Goal: Task Accomplishment & Management: Complete application form

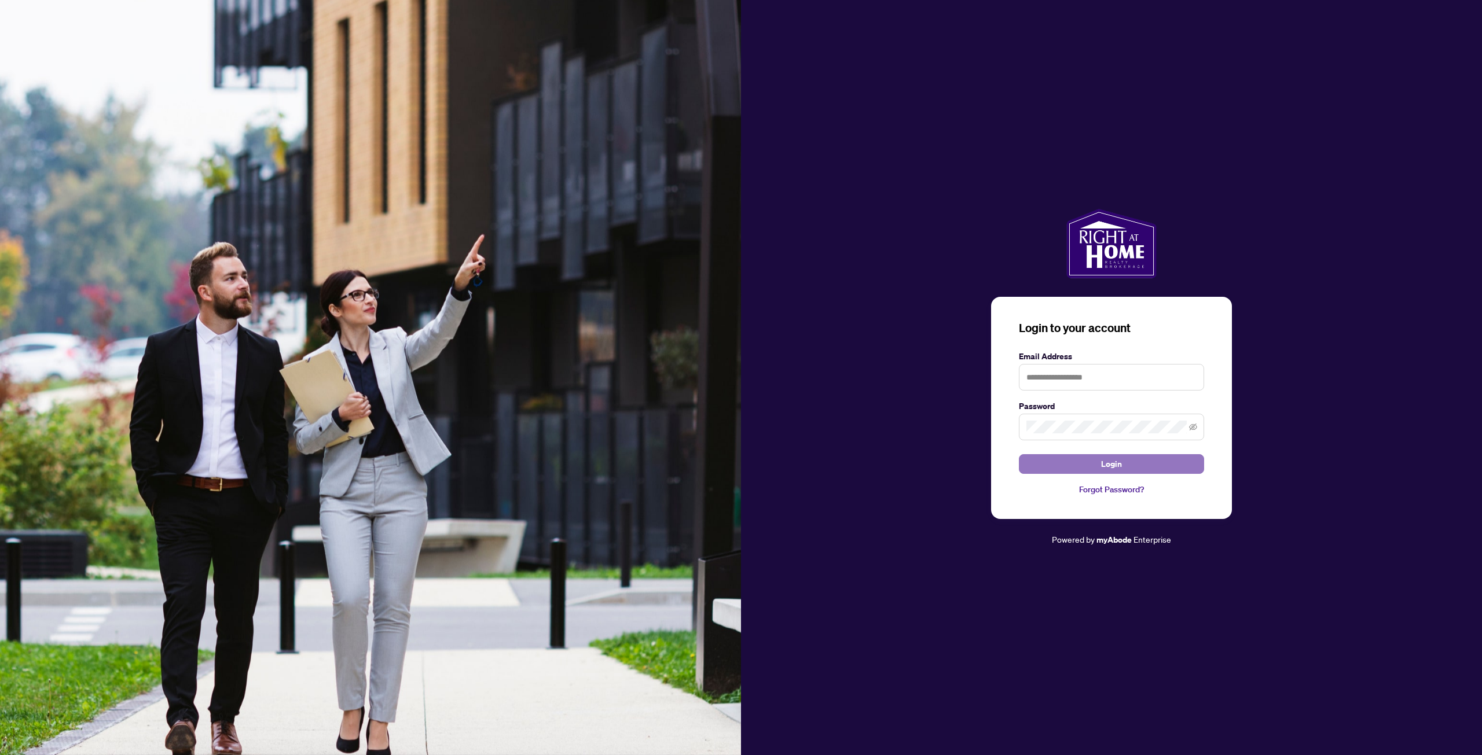
click at [1122, 462] on button "Login" at bounding box center [1111, 464] width 185 height 20
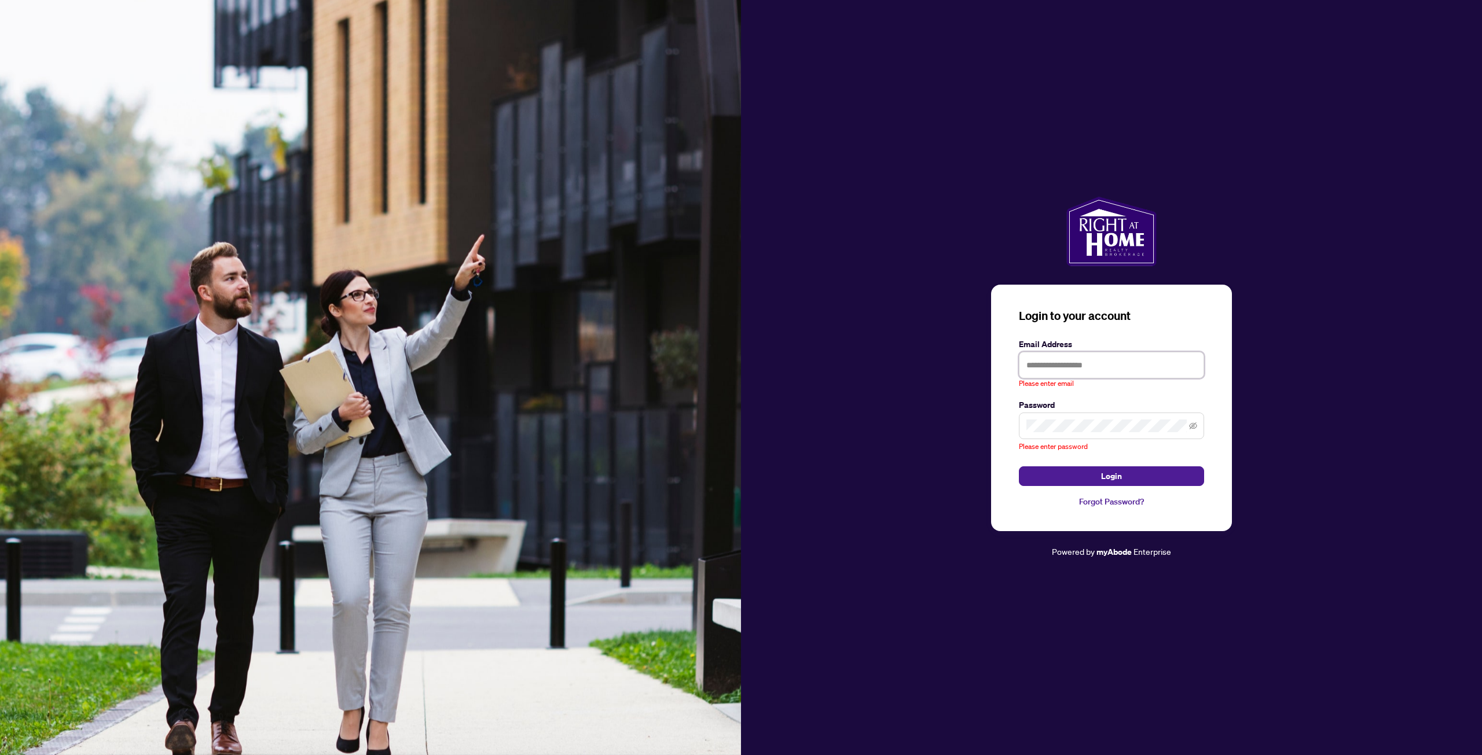
click at [1107, 368] on input "text" at bounding box center [1111, 365] width 185 height 27
type input "**********"
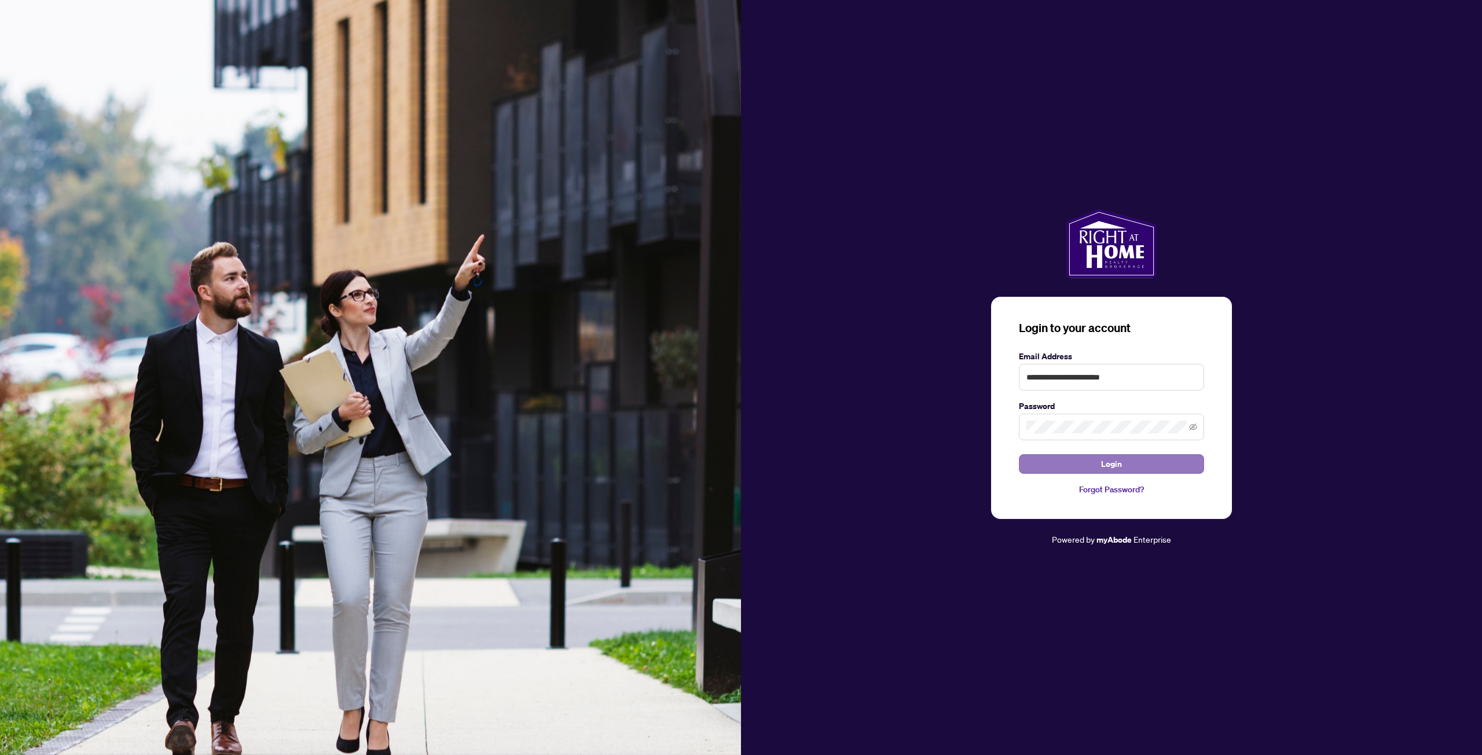
click at [1107, 461] on span "Login" at bounding box center [1111, 464] width 21 height 19
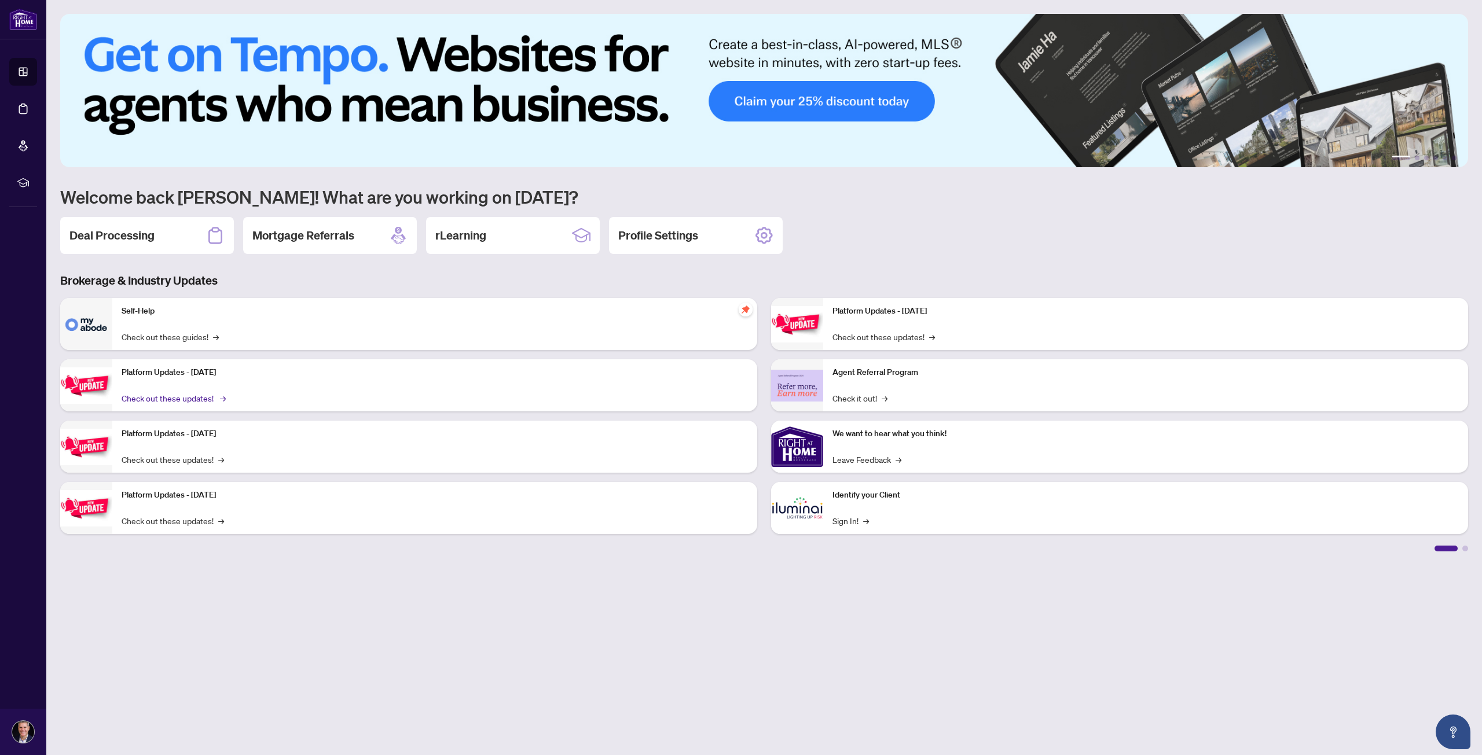
click at [207, 396] on link "Check out these updates! →" at bounding box center [173, 398] width 102 height 13
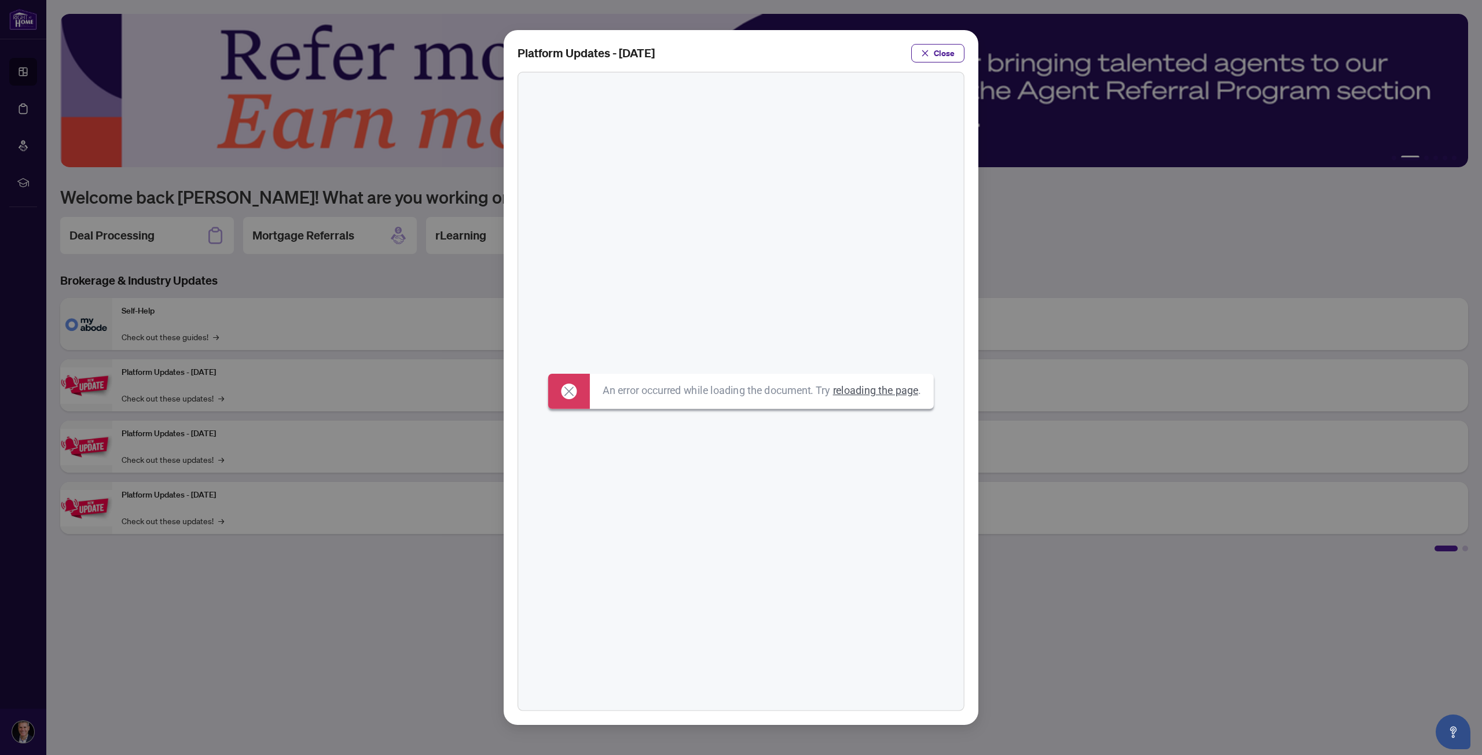
click at [860, 392] on link "reloading the page" at bounding box center [875, 390] width 85 height 12
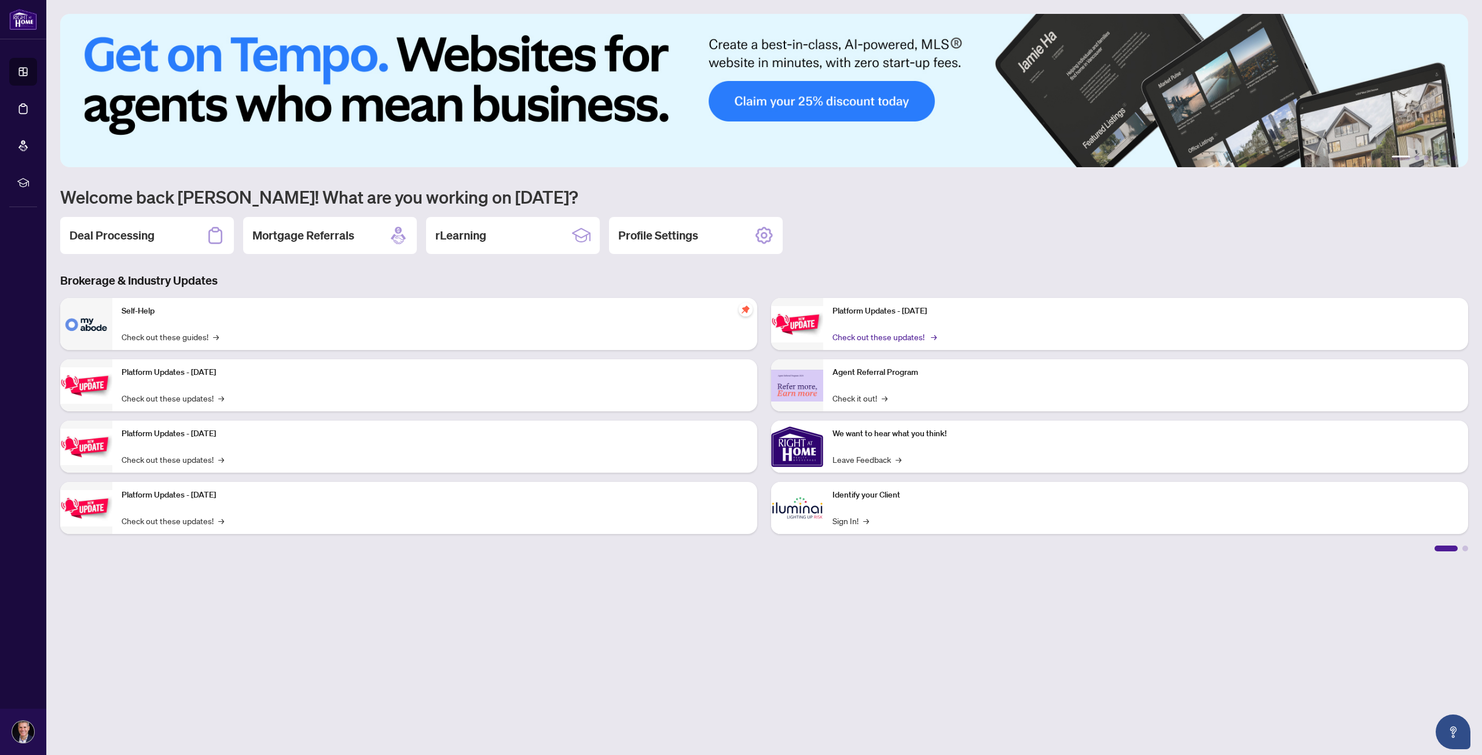
click at [916, 339] on link "Check out these updates! →" at bounding box center [883, 337] width 102 height 13
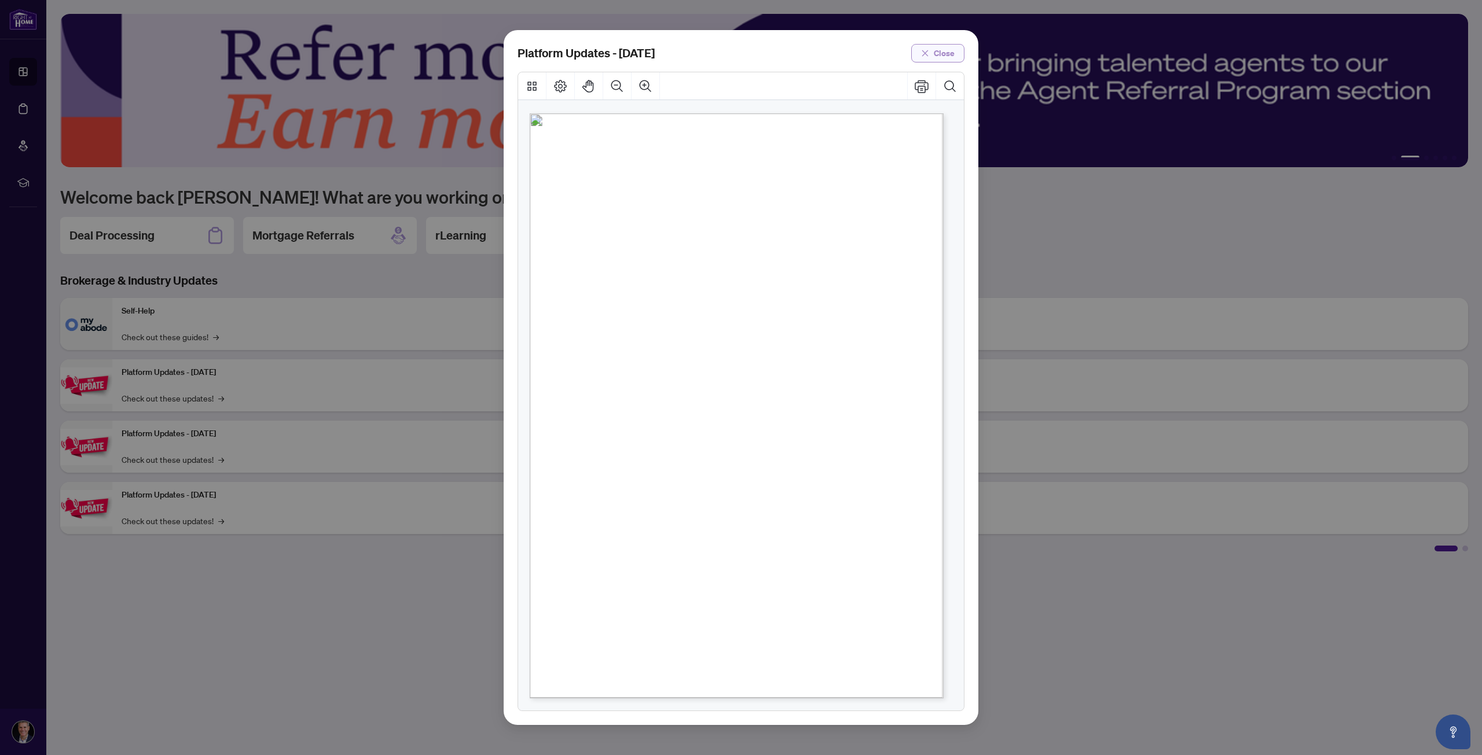
click at [940, 52] on span "Close" at bounding box center [944, 53] width 21 height 19
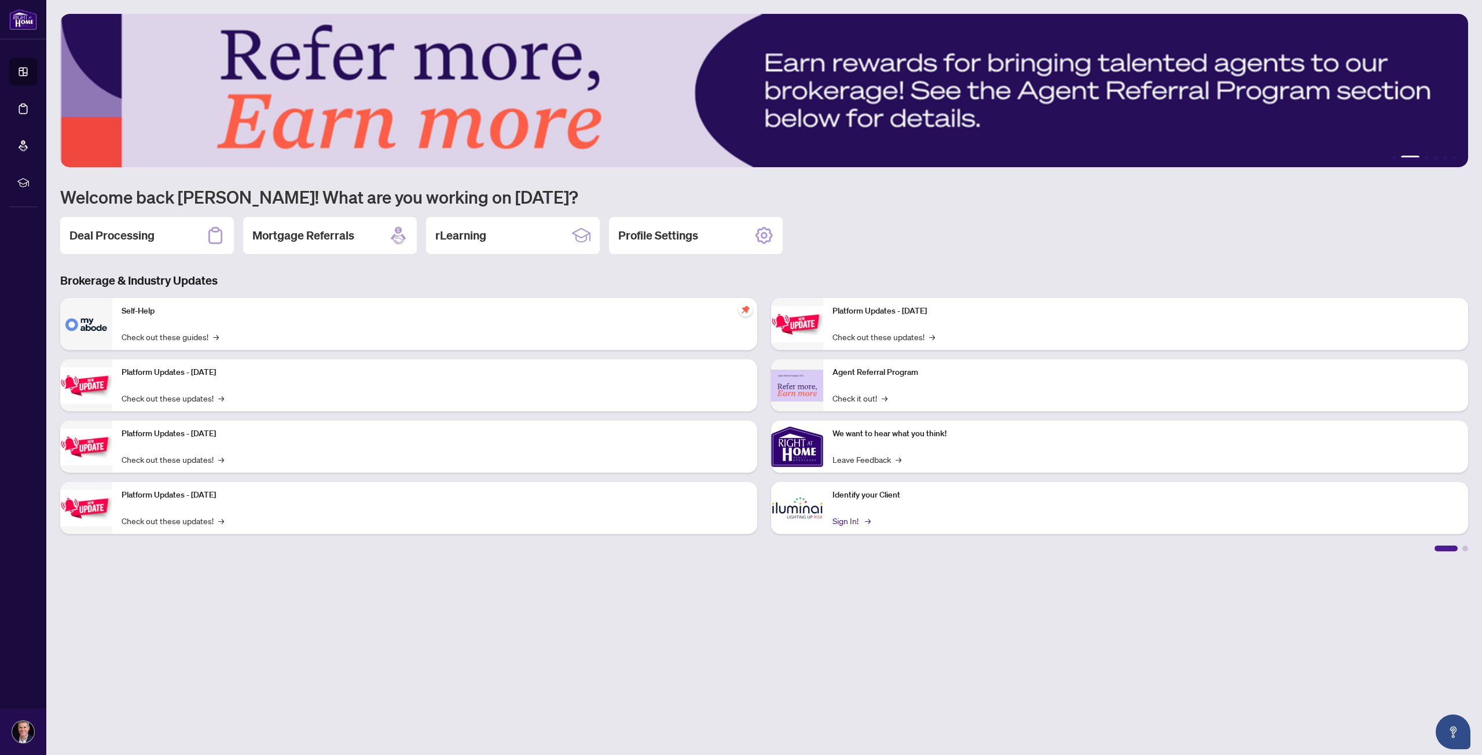
click at [849, 522] on link "Sign In! →" at bounding box center [850, 521] width 36 height 13
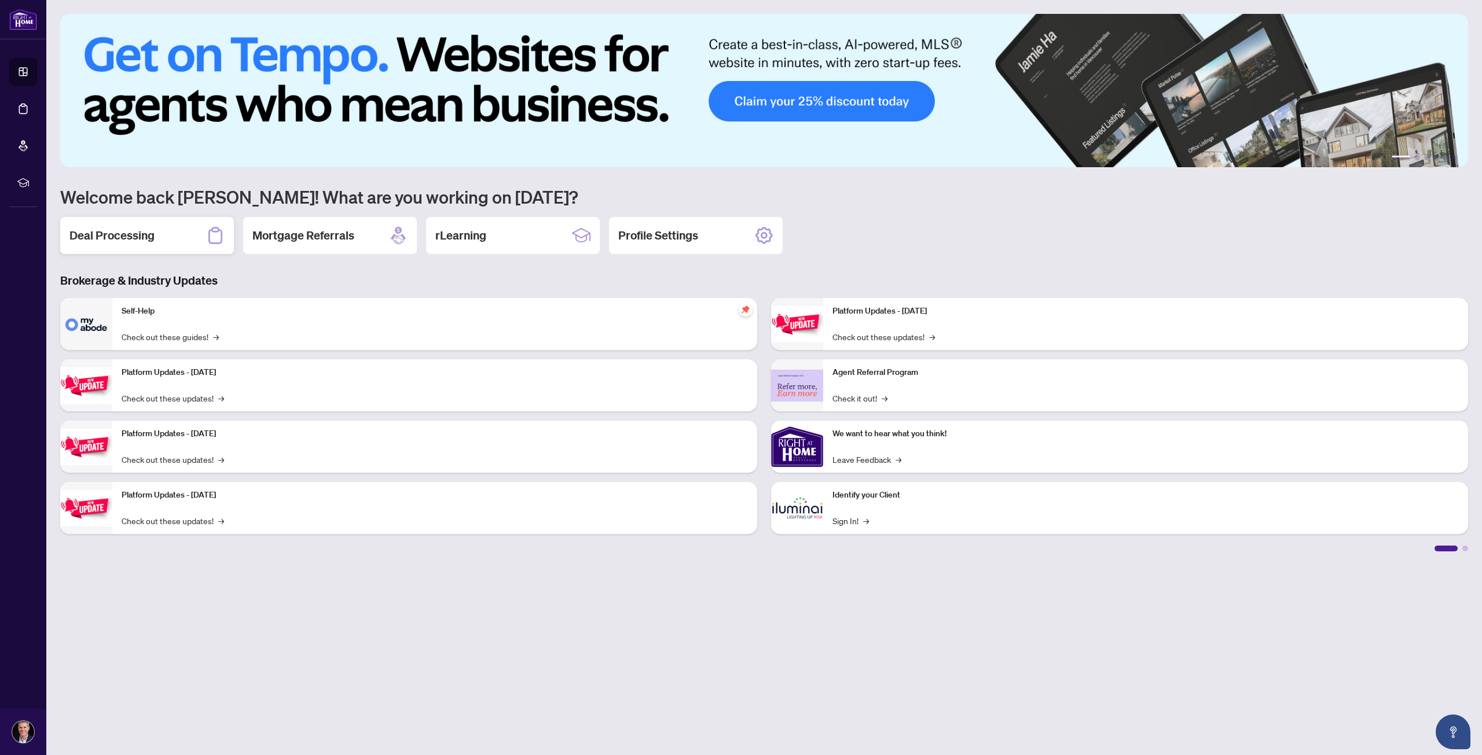
click at [199, 230] on div "Deal Processing" at bounding box center [147, 235] width 174 height 37
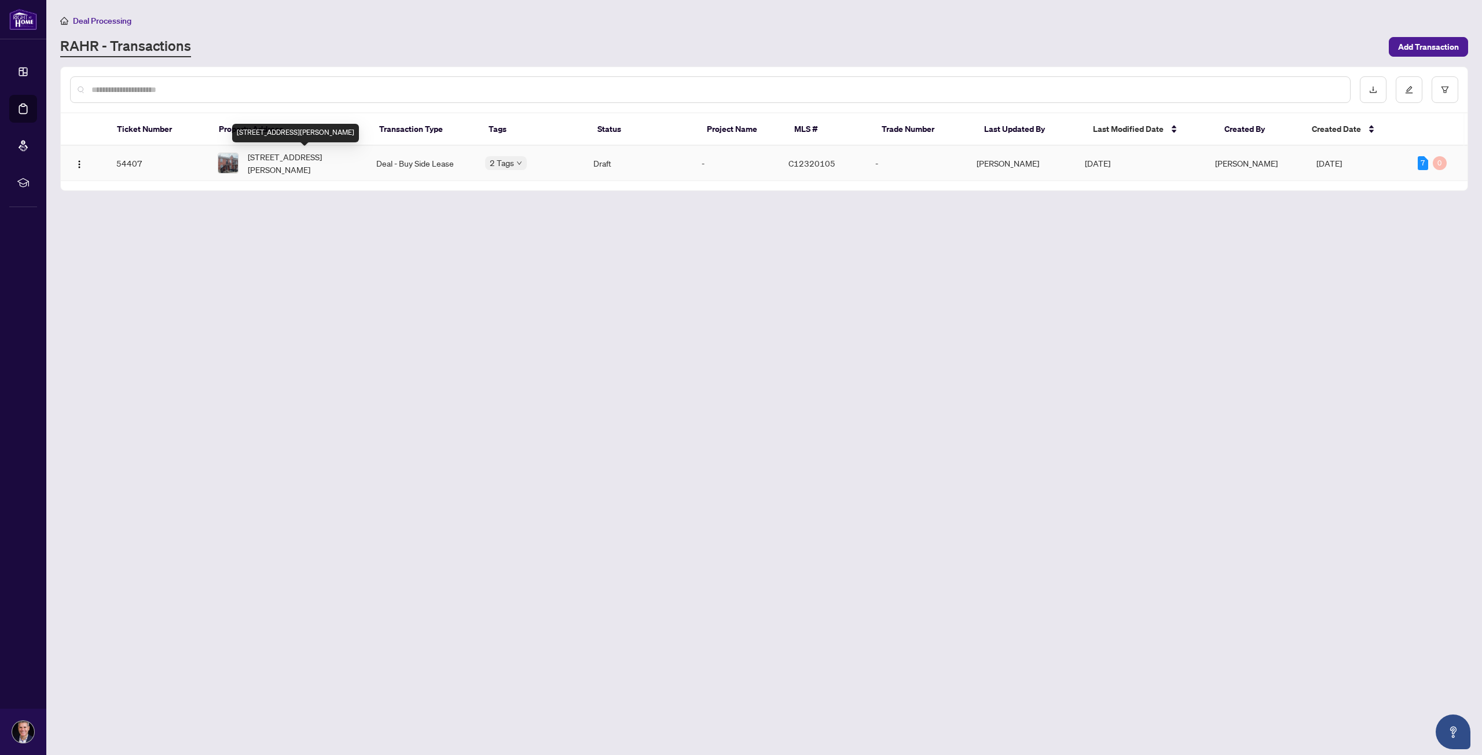
click at [307, 166] on span "Main floor-9 Clinton Pl, Toronto, Ontario M6G 1J8, Canada" at bounding box center [303, 162] width 111 height 25
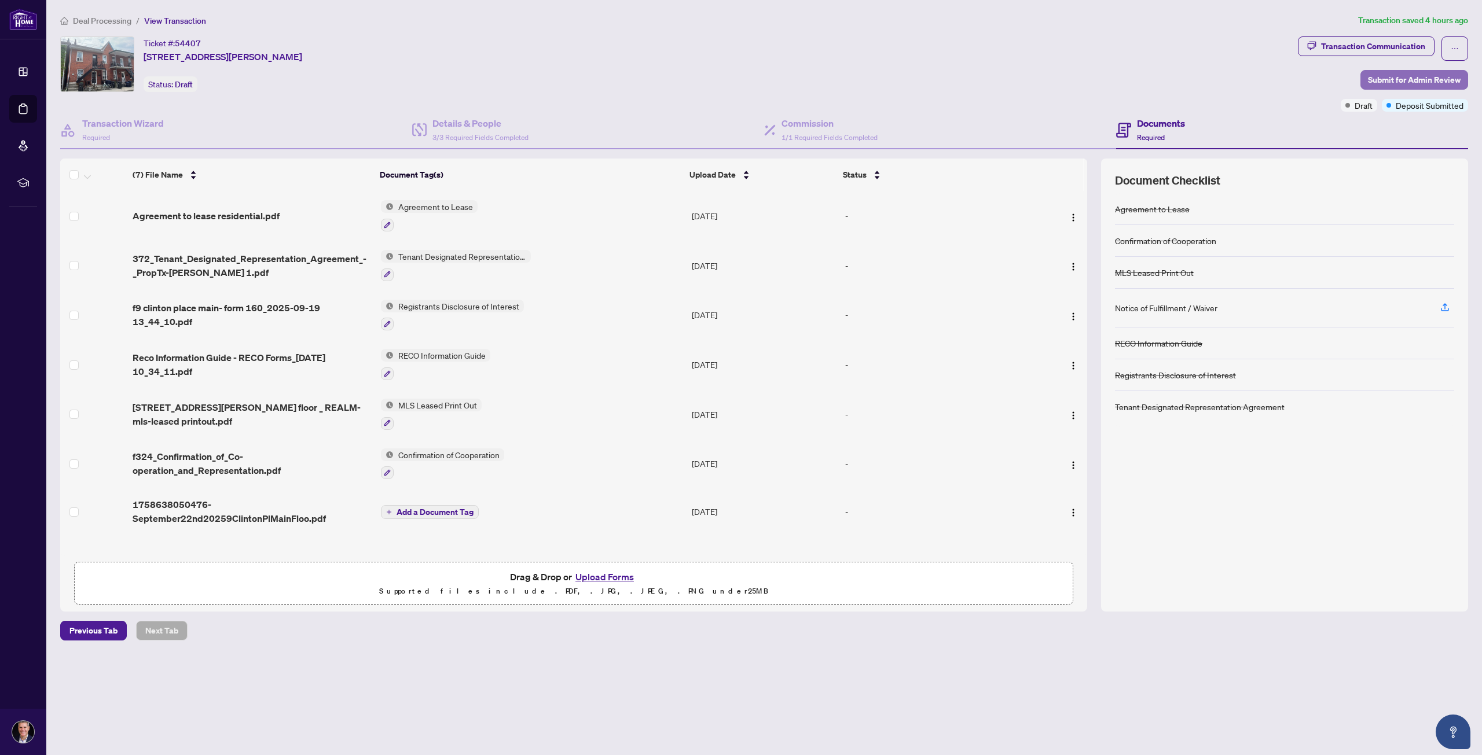
click at [1433, 77] on span "Submit for Admin Review" at bounding box center [1414, 80] width 93 height 19
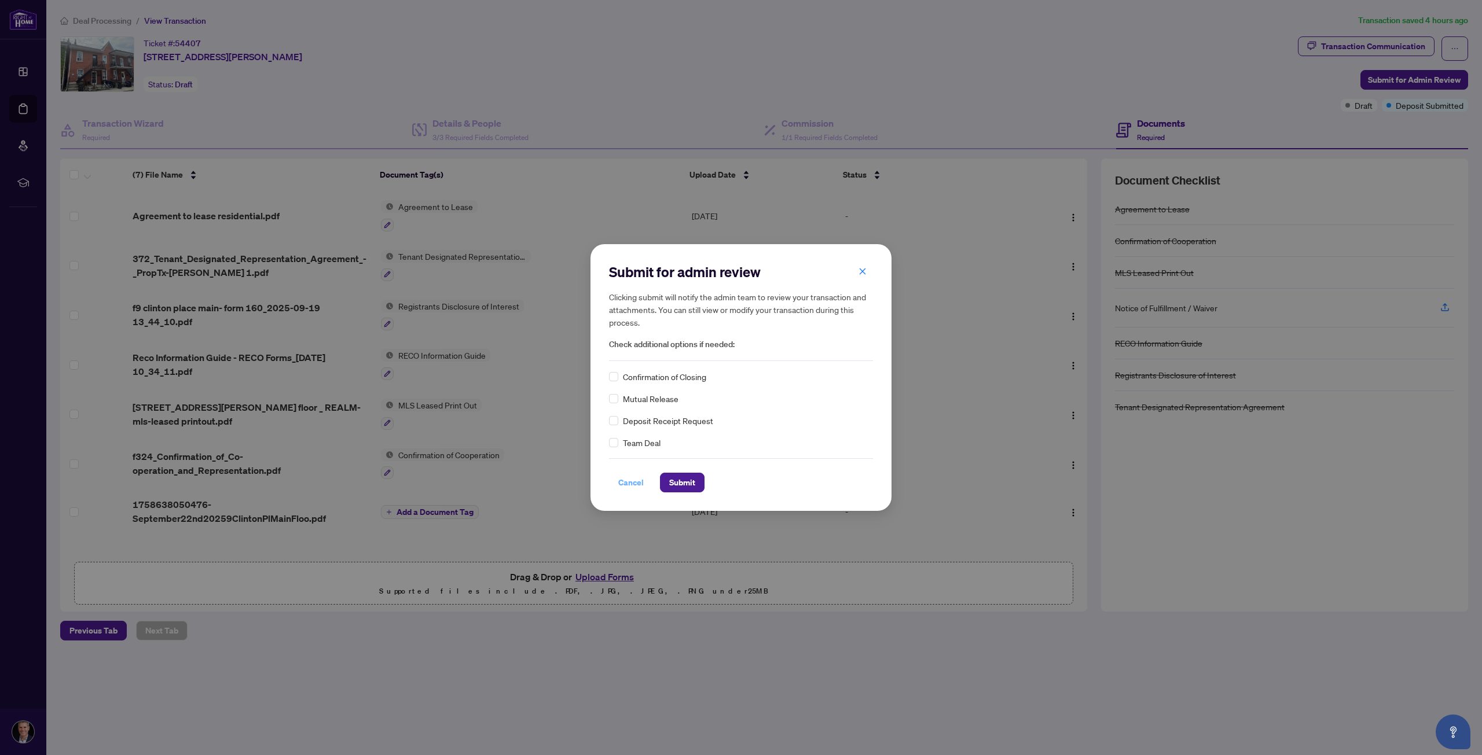
click at [630, 483] on span "Cancel" at bounding box center [630, 482] width 25 height 19
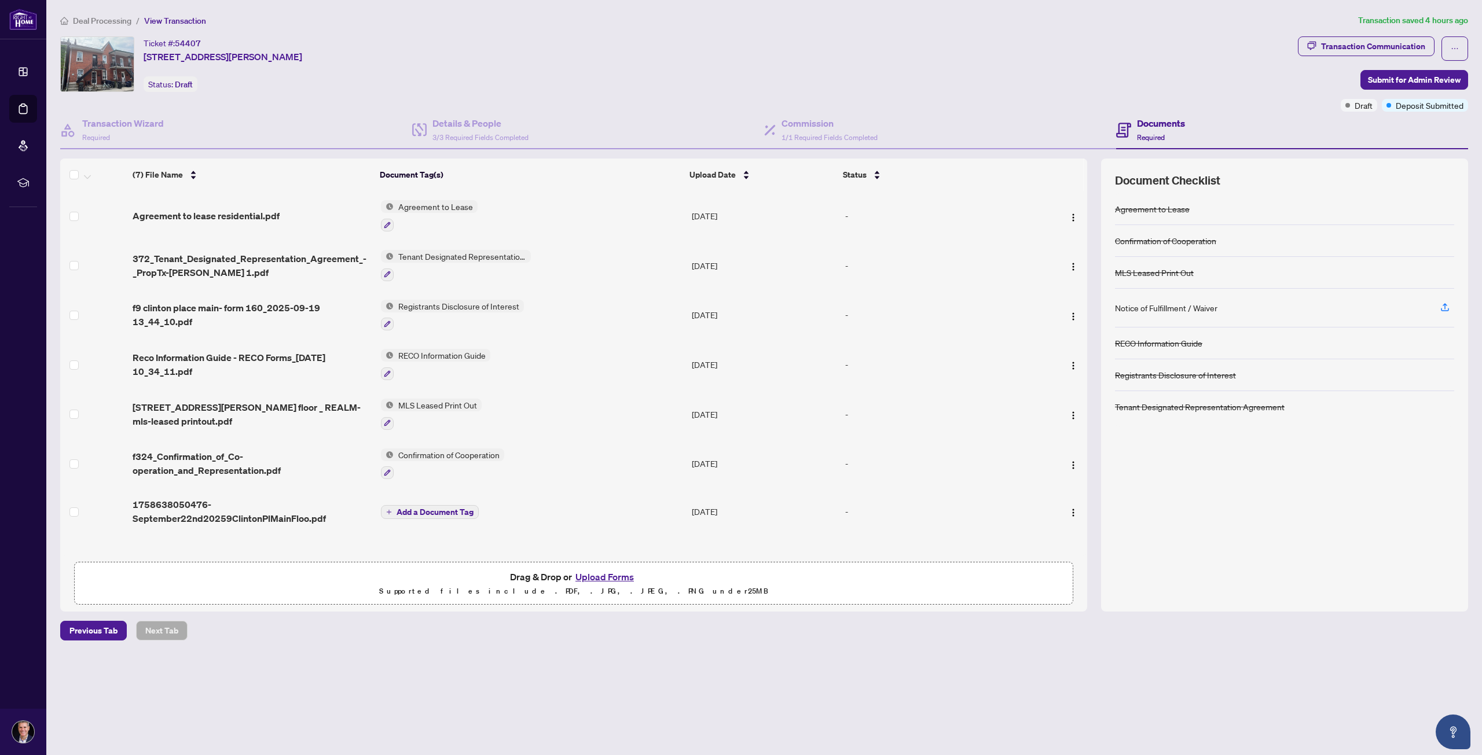
click at [439, 508] on span "Add a Document Tag" at bounding box center [434, 512] width 77 height 8
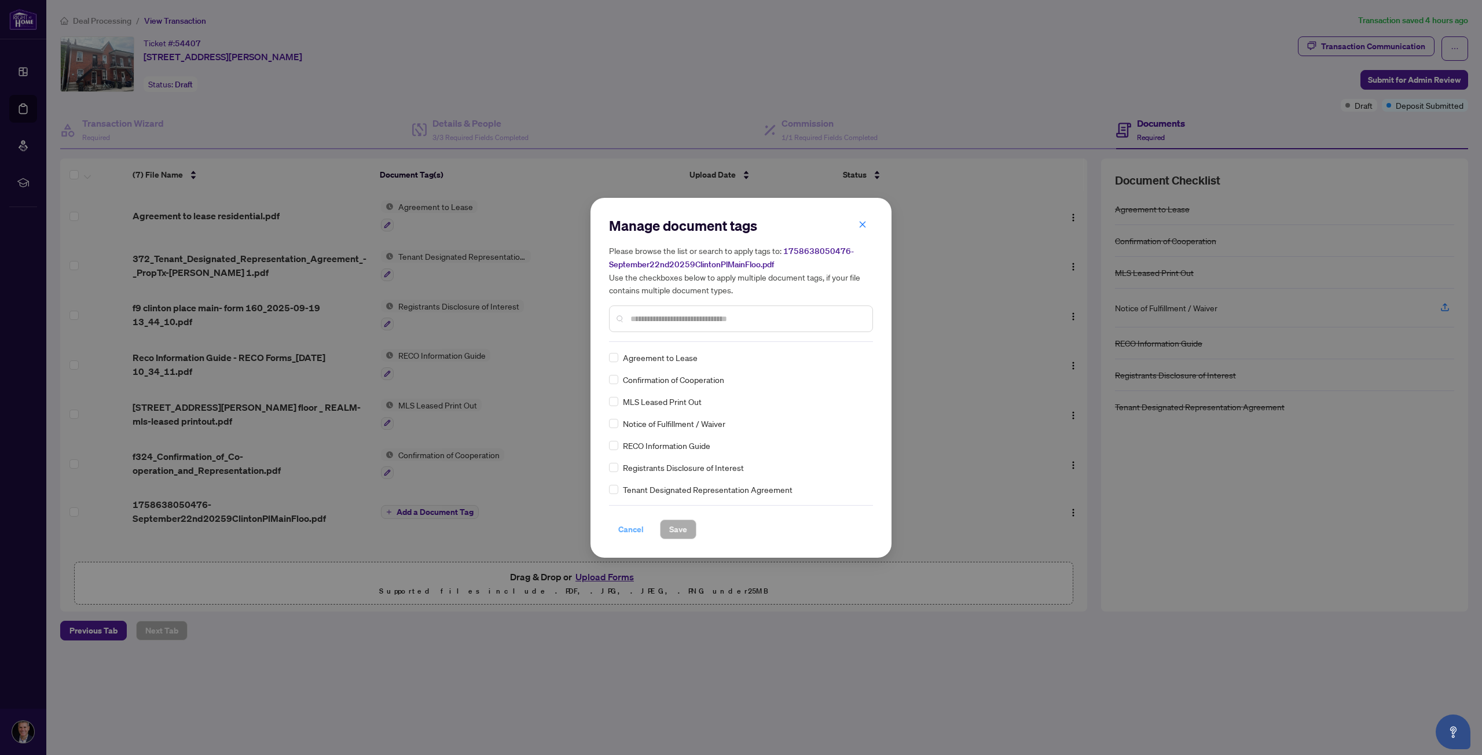
click at [639, 529] on span "Cancel" at bounding box center [630, 529] width 25 height 19
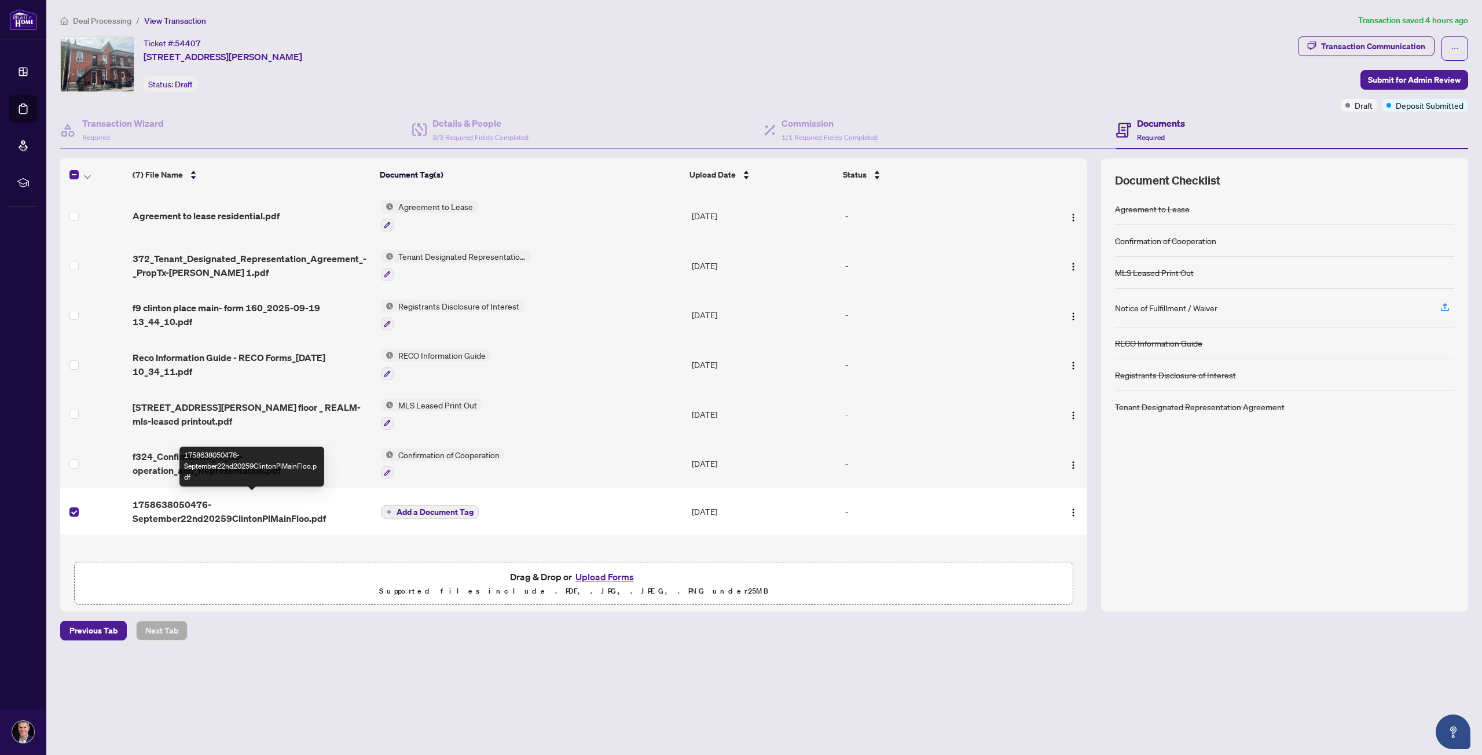
click at [183, 509] on span "1758638050476-September22nd20259ClintonPlMainFloo.pdf" at bounding box center [252, 512] width 239 height 28
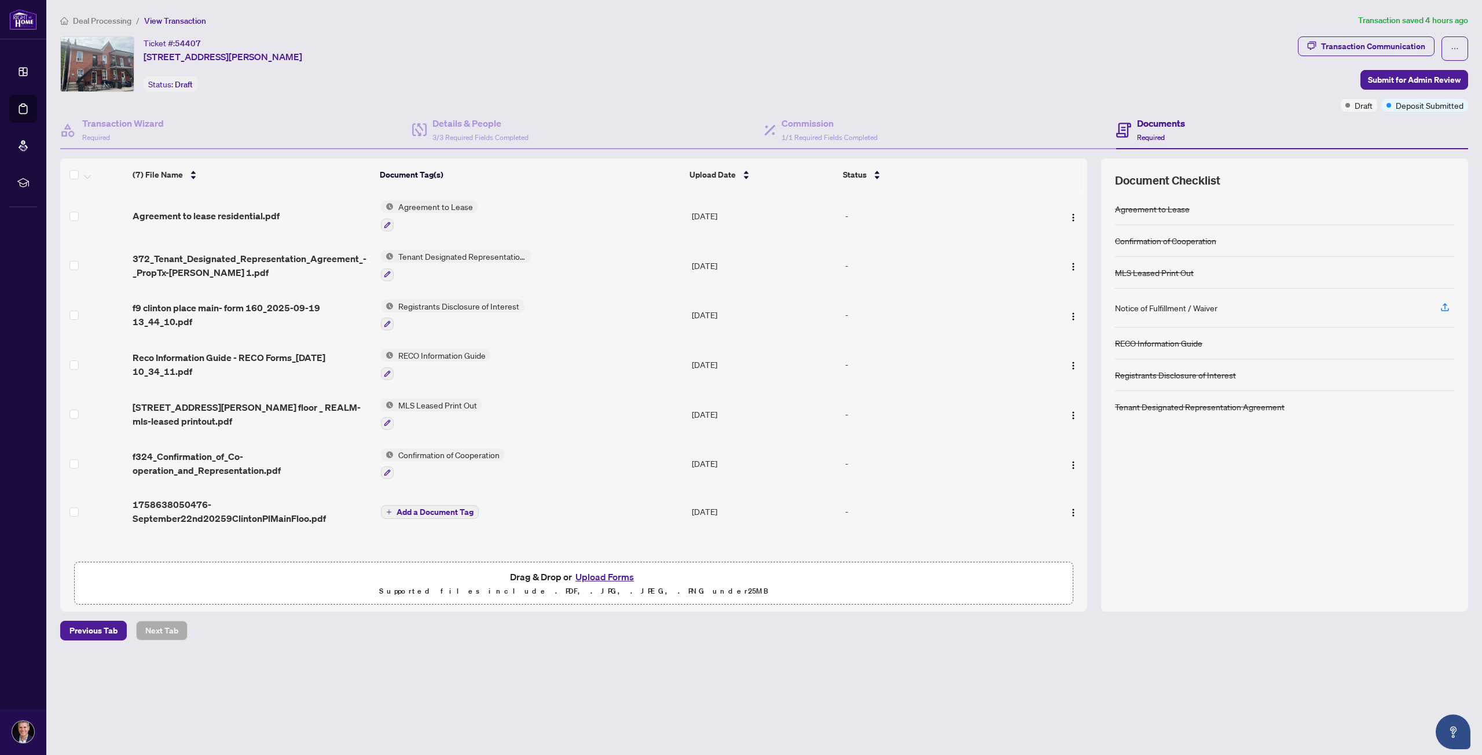
click at [409, 510] on span "Add a Document Tag" at bounding box center [434, 512] width 77 height 8
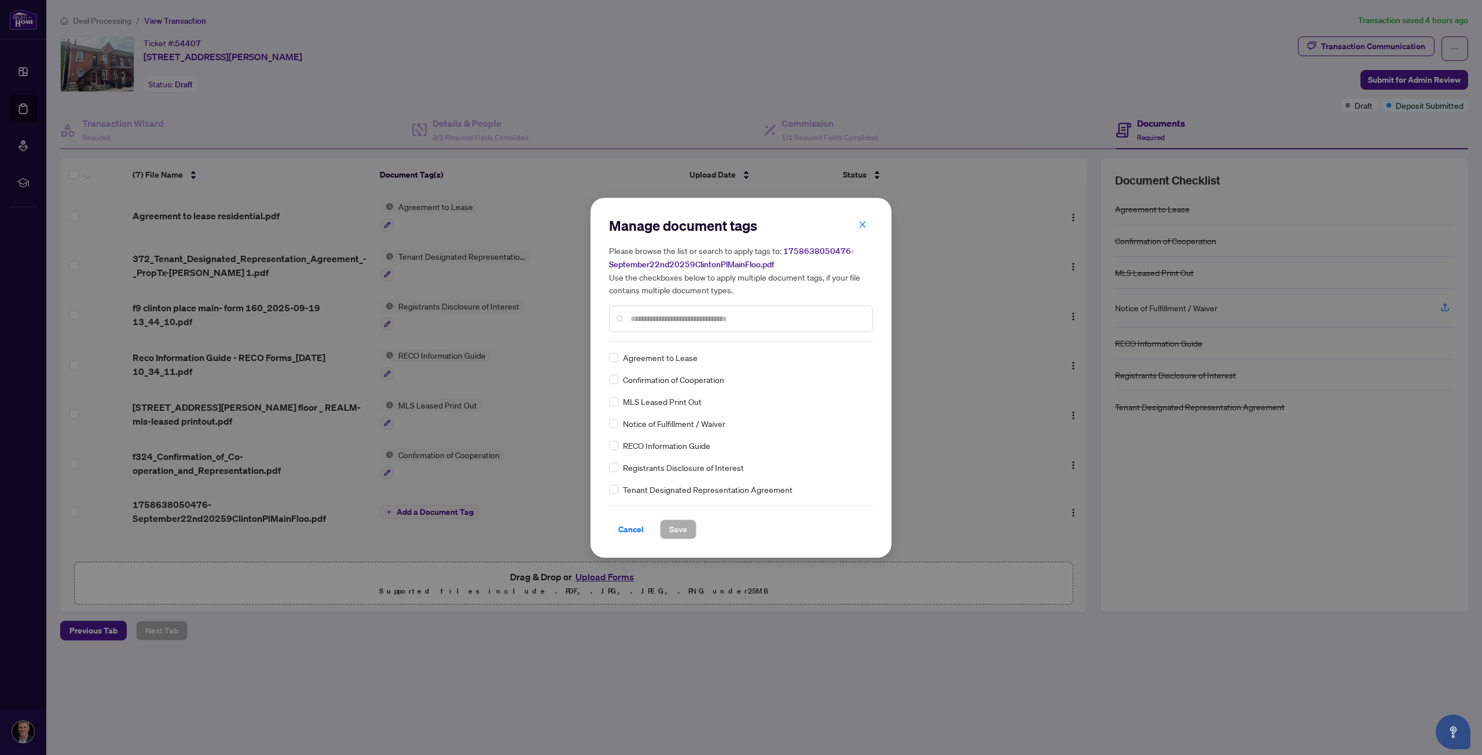
click at [663, 315] on input "text" at bounding box center [746, 319] width 233 height 13
type input "*******"
click at [676, 526] on span "Save" at bounding box center [678, 529] width 18 height 19
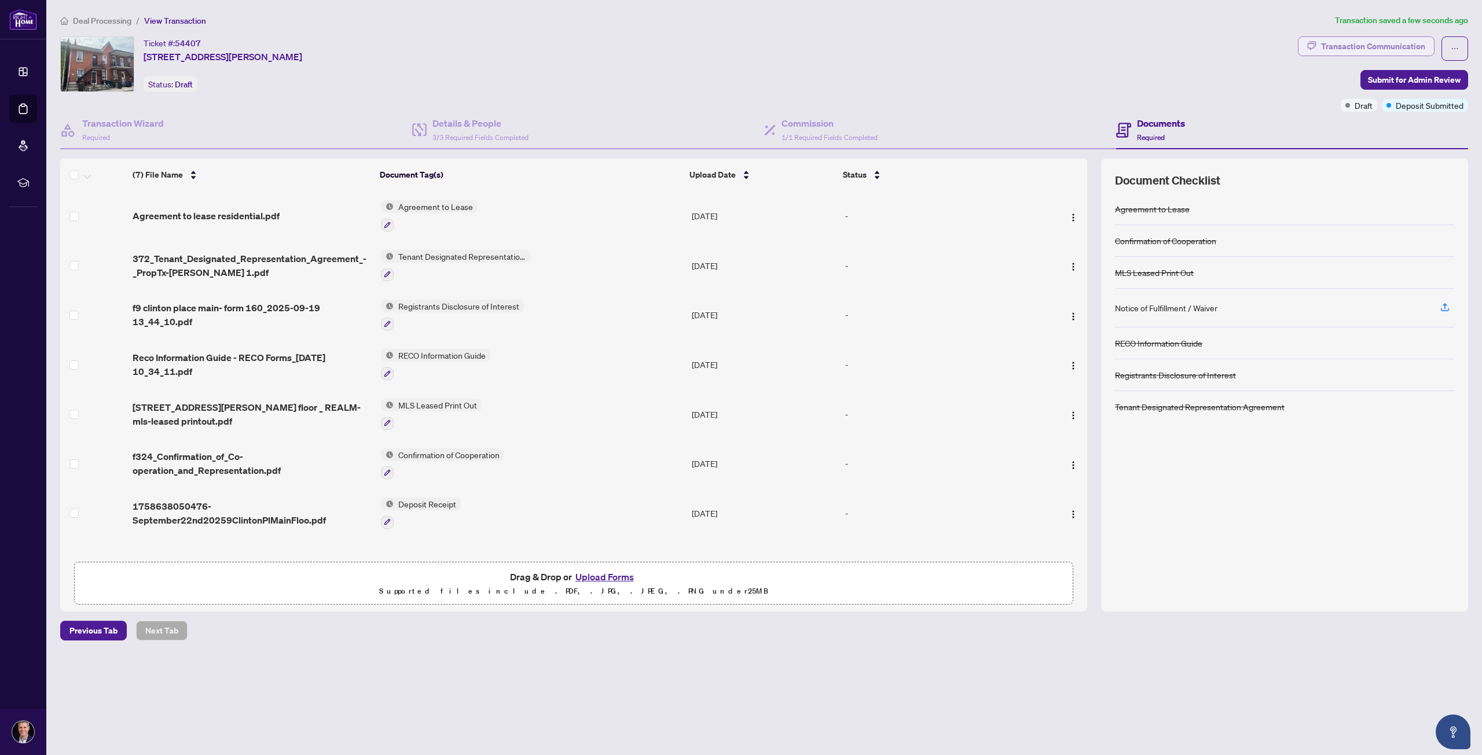
click at [1342, 45] on div "Transaction Communication" at bounding box center [1373, 46] width 104 height 19
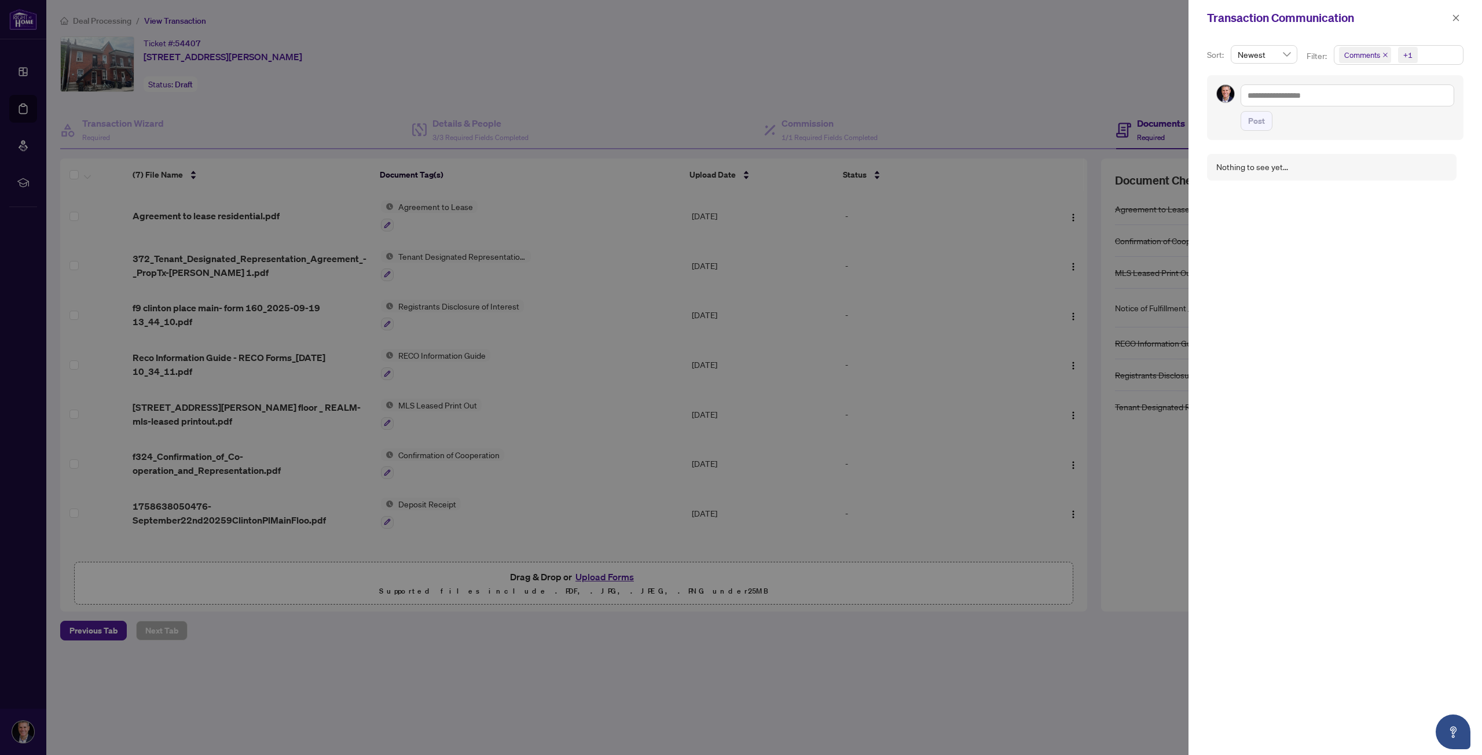
click at [1069, 43] on div at bounding box center [741, 377] width 1482 height 755
click at [1455, 19] on icon "close" at bounding box center [1456, 17] width 6 height 6
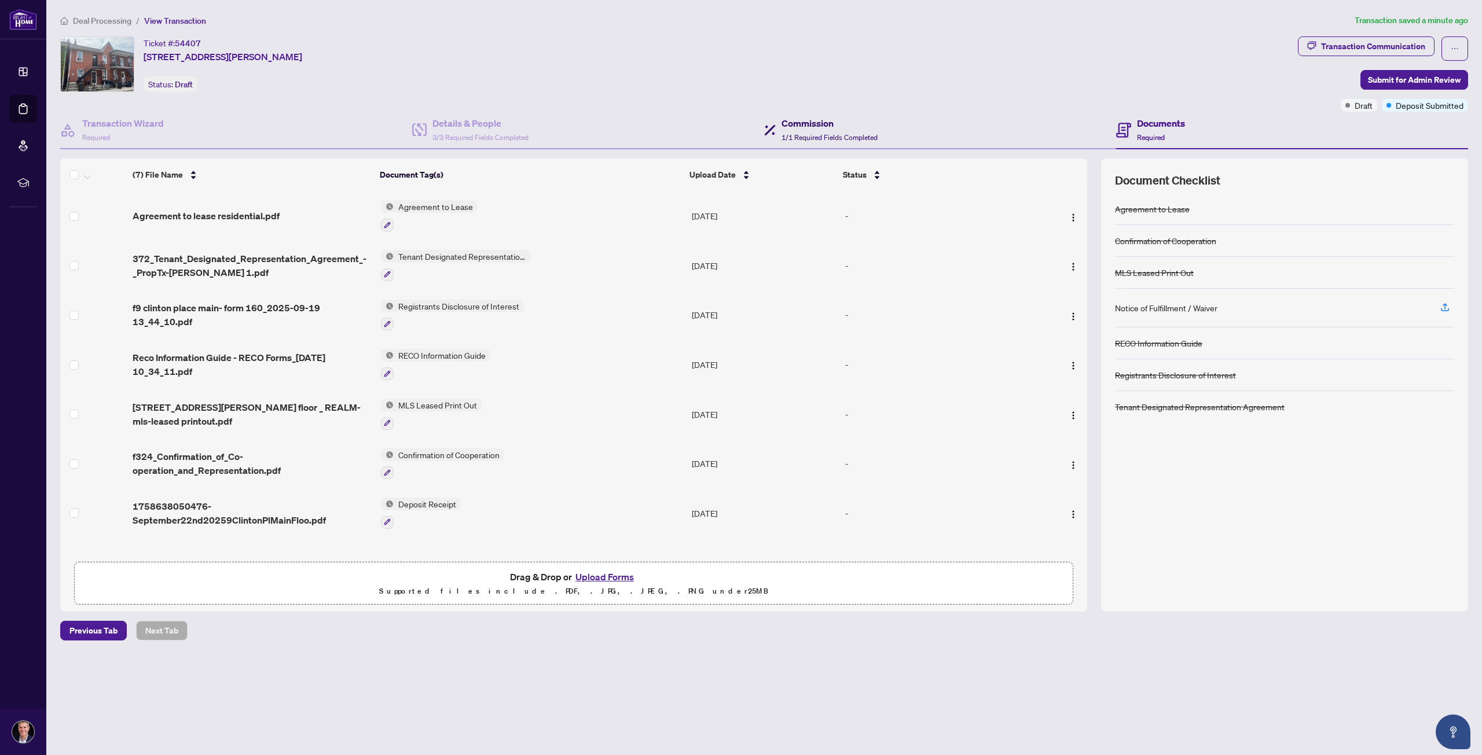
click at [814, 133] on span "1/1 Required Fields Completed" at bounding box center [829, 137] width 96 height 9
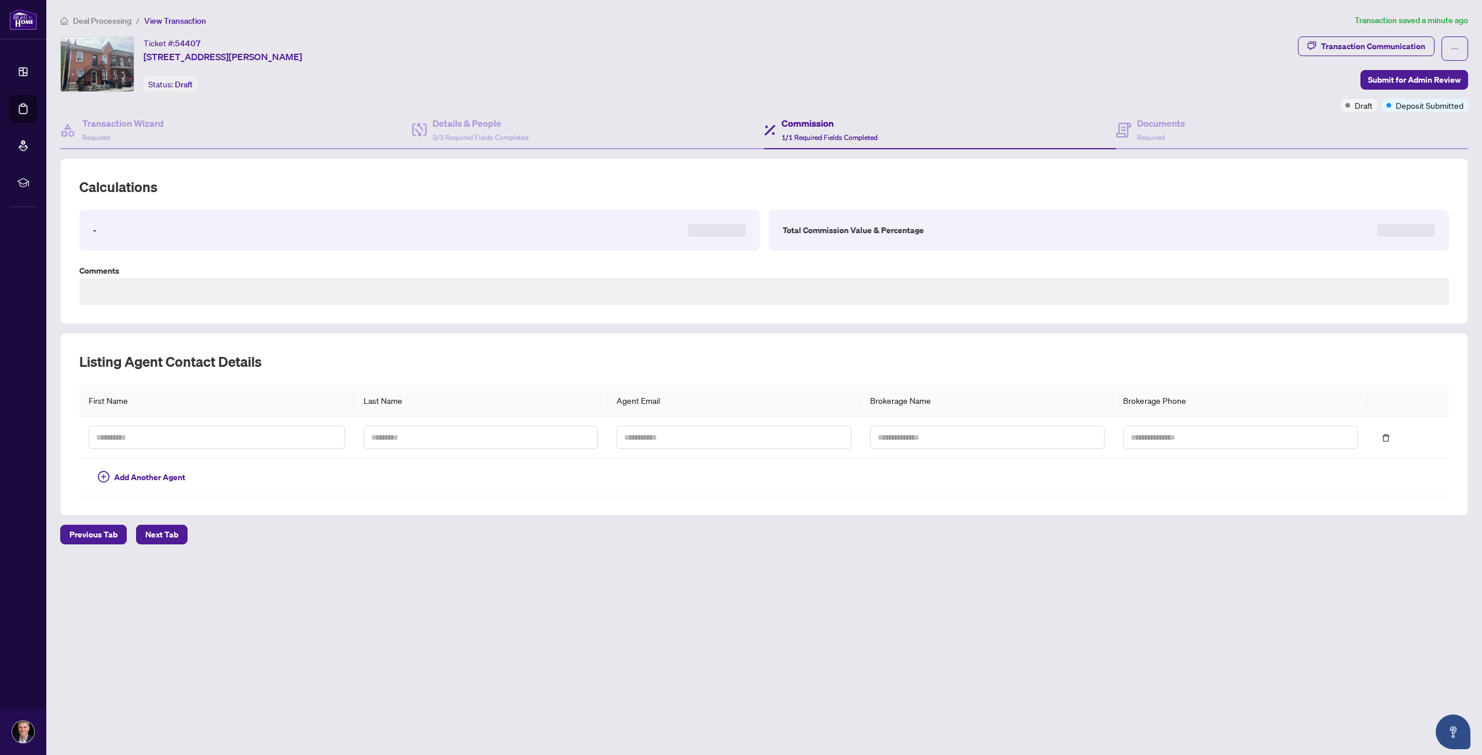
type textarea "**********"
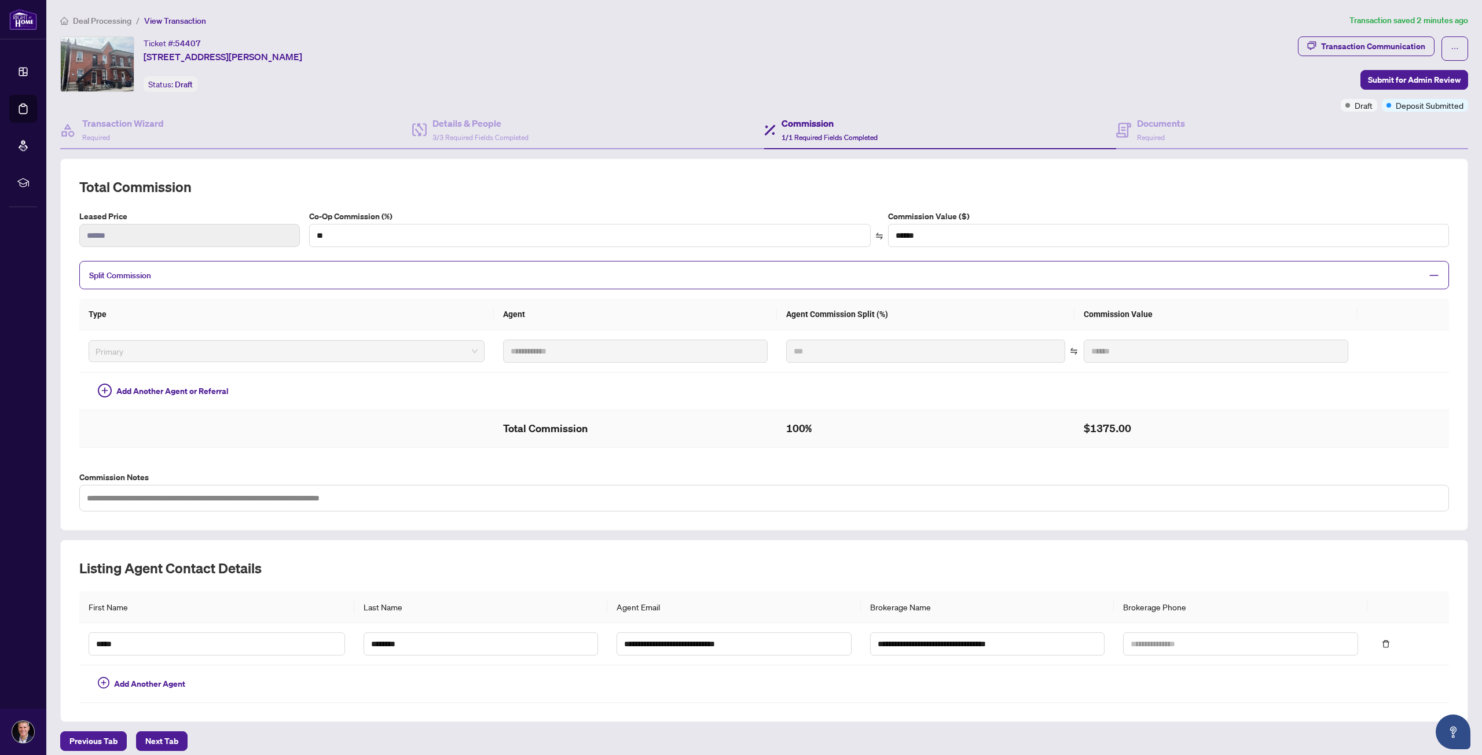
scroll to position [3, 0]
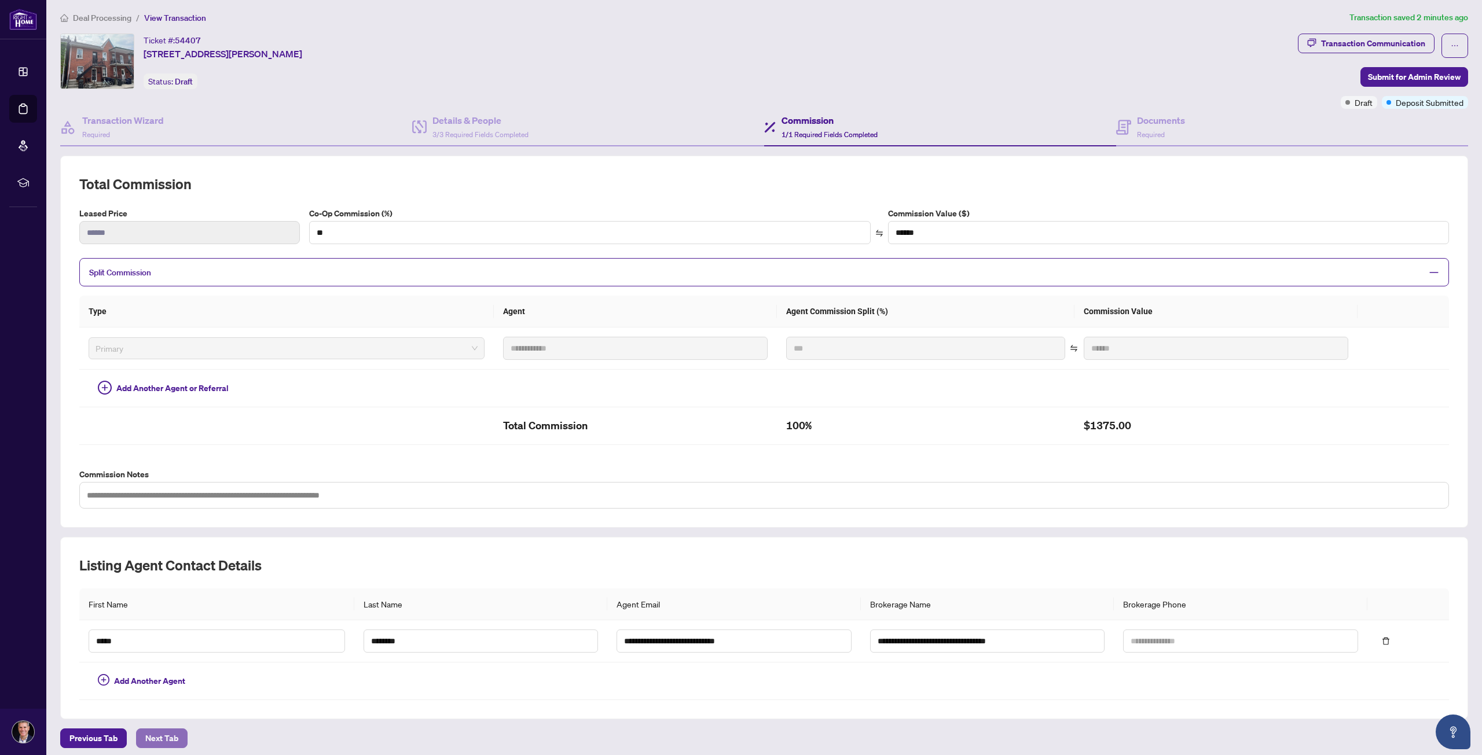
click at [171, 731] on span "Next Tab" at bounding box center [161, 738] width 33 height 19
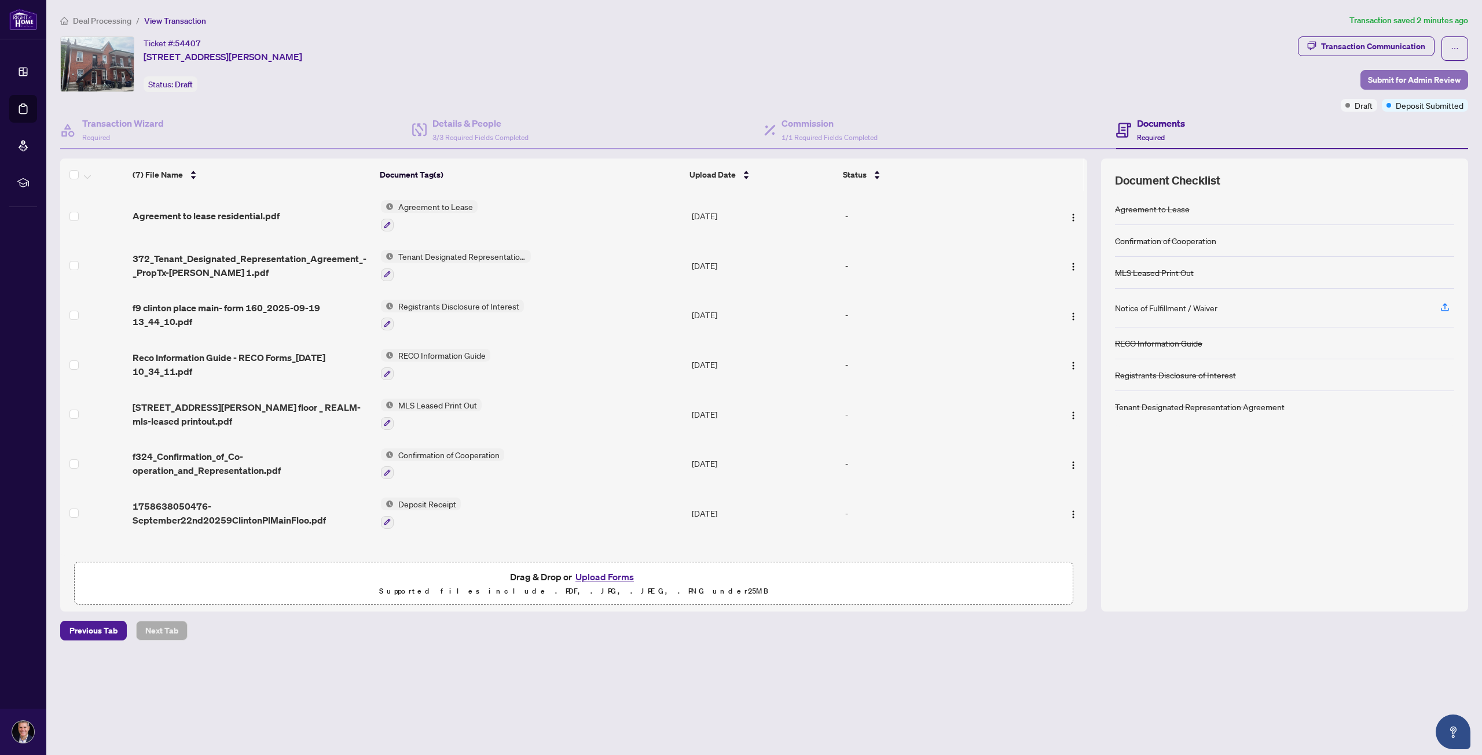
click at [1393, 82] on span "Submit for Admin Review" at bounding box center [1414, 80] width 93 height 19
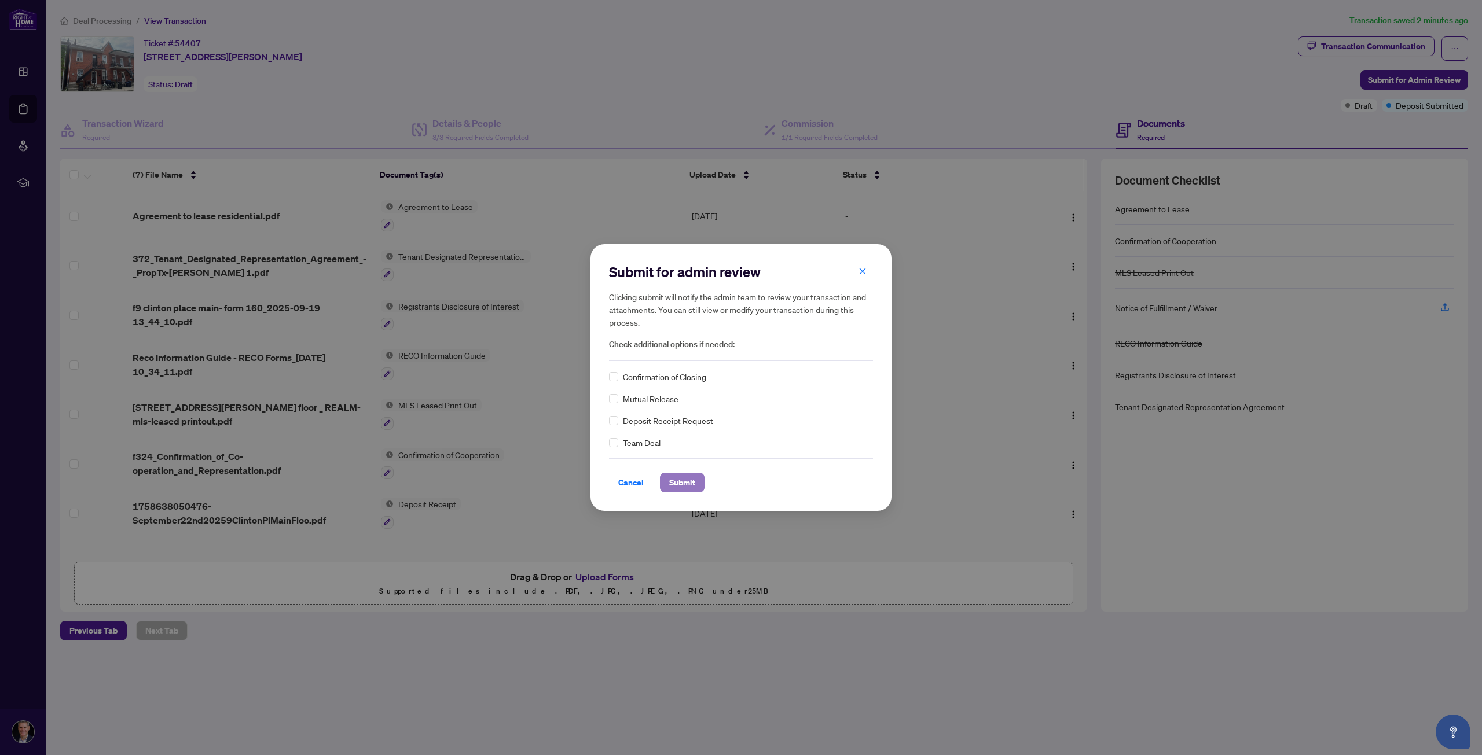
click at [684, 484] on span "Submit" at bounding box center [682, 482] width 26 height 19
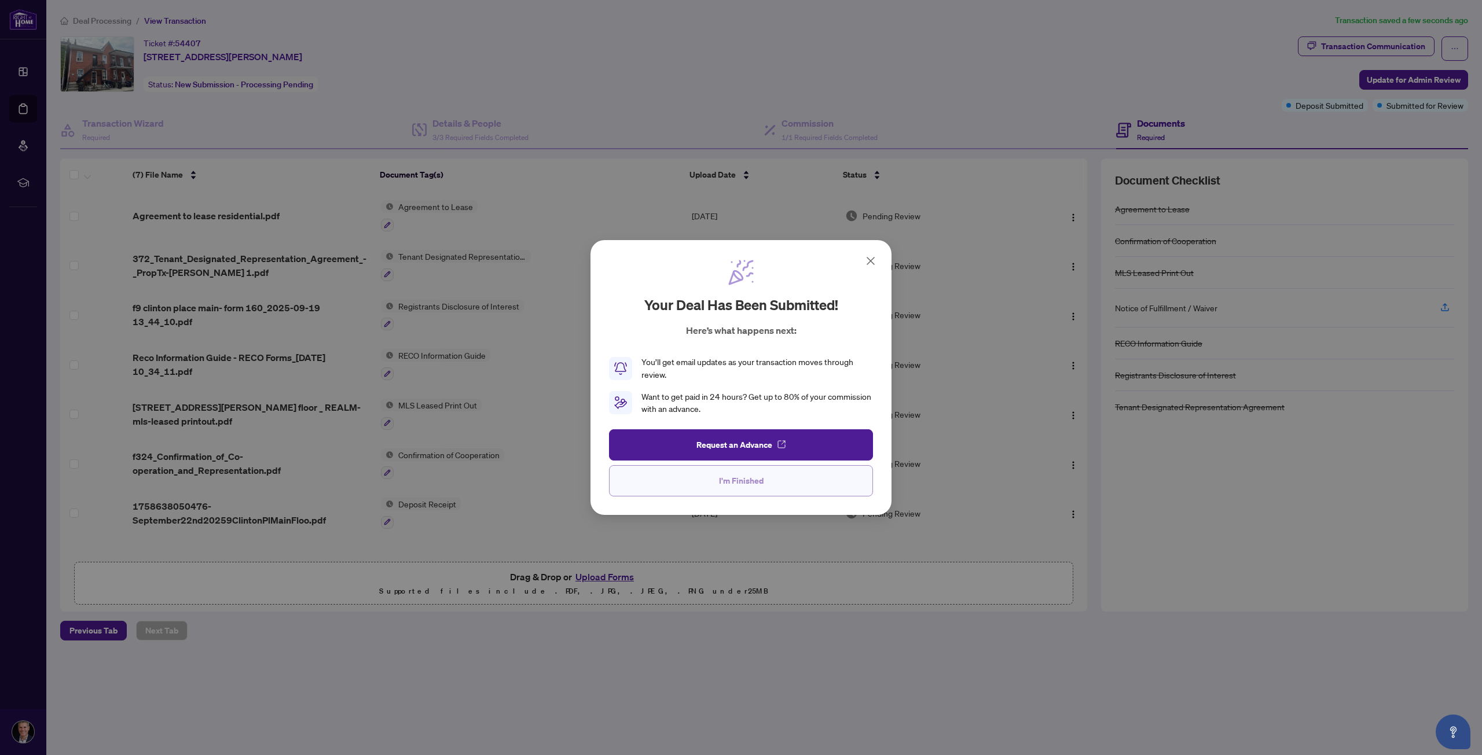
click at [724, 479] on span "I'm Finished" at bounding box center [741, 481] width 45 height 19
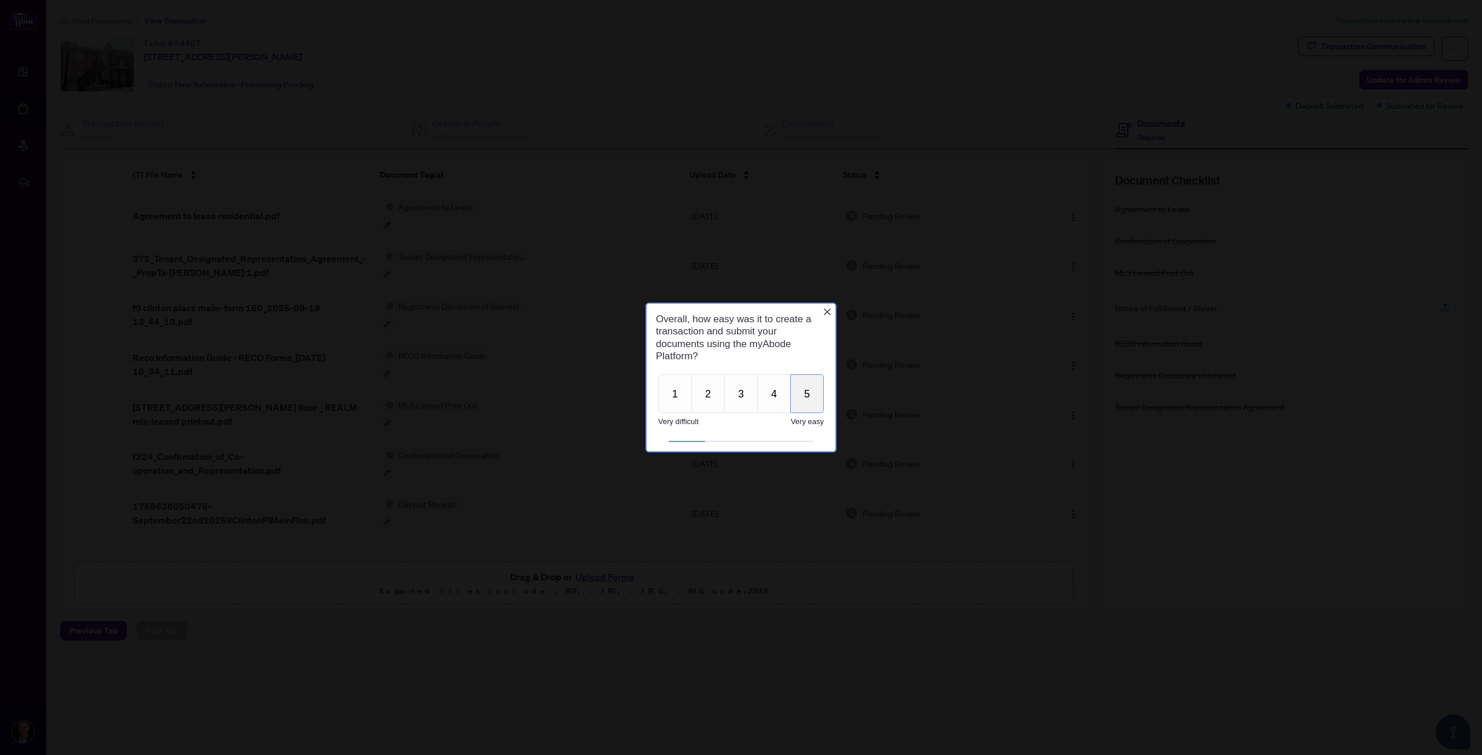
click at [813, 387] on button "5" at bounding box center [807, 393] width 34 height 39
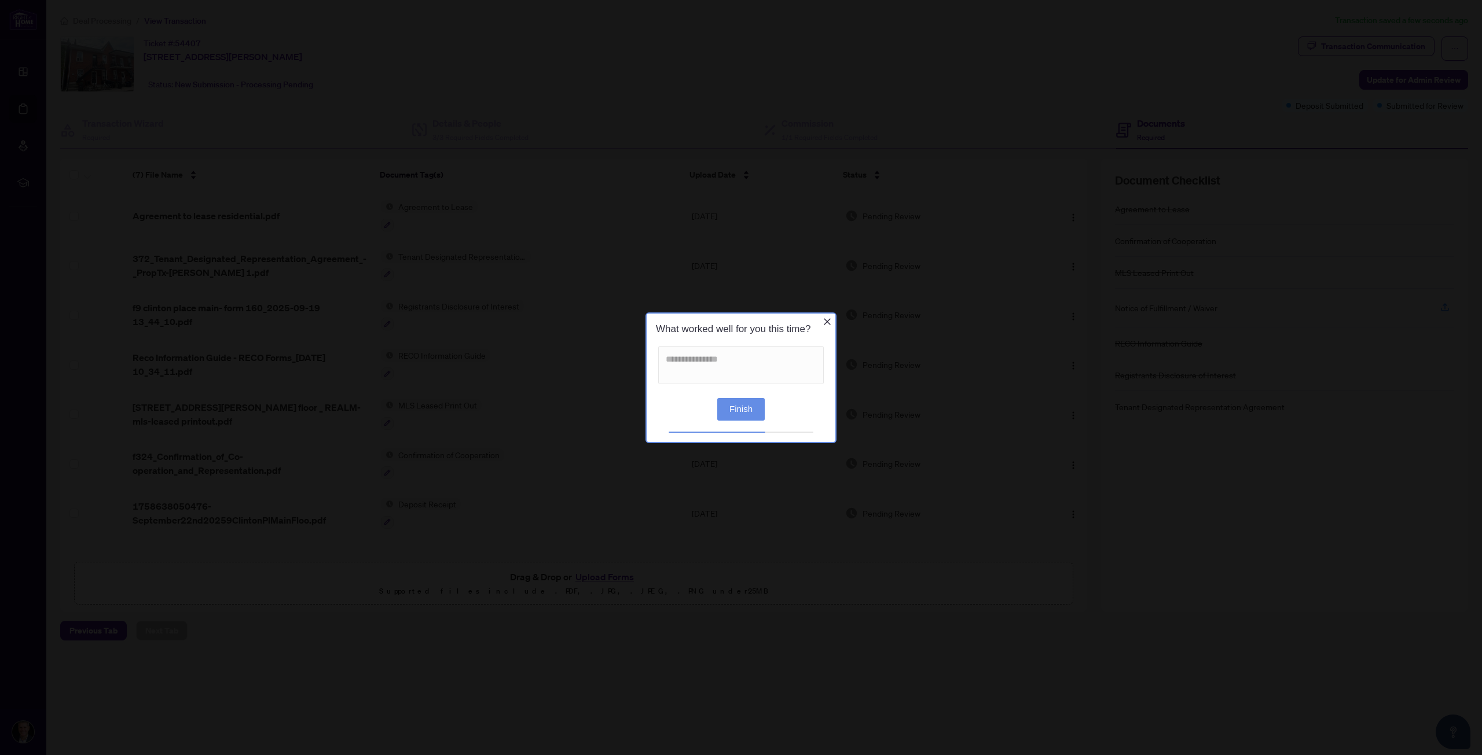
click at [729, 410] on button "Finish" at bounding box center [740, 409] width 47 height 23
